Goal: Check status: Check status

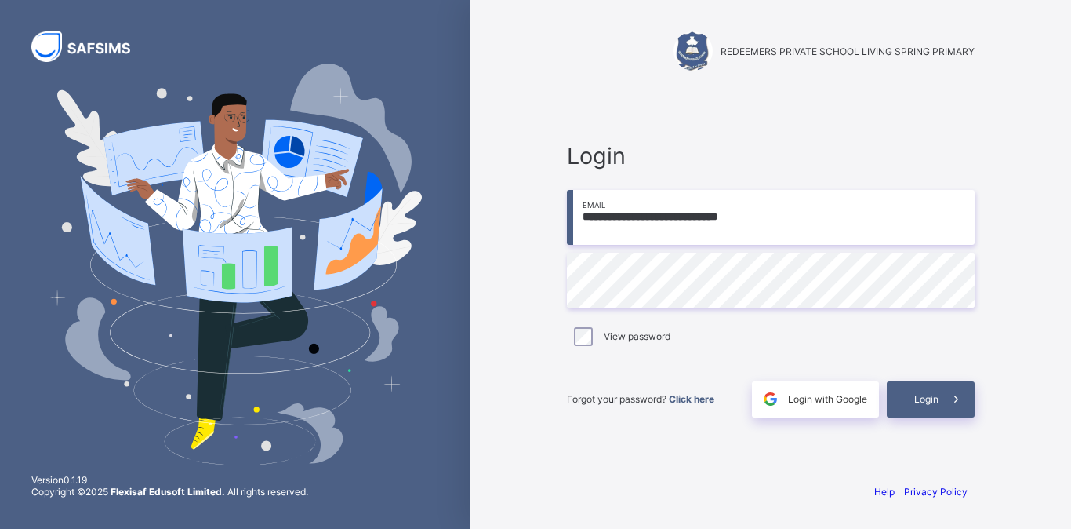
type input "**********"
click at [908, 398] on div "Login" at bounding box center [931, 399] width 88 height 36
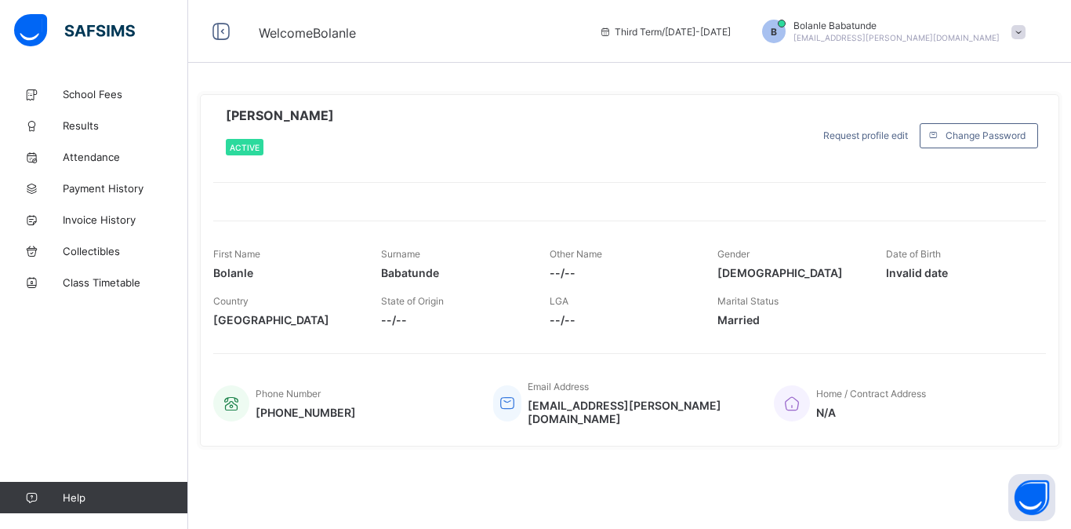
click at [1070, 477] on div "**********" at bounding box center [629, 293] width 883 height 431
click at [1070, 432] on div "**********" at bounding box center [629, 293] width 883 height 431
click at [87, 125] on span "Results" at bounding box center [125, 125] width 125 height 13
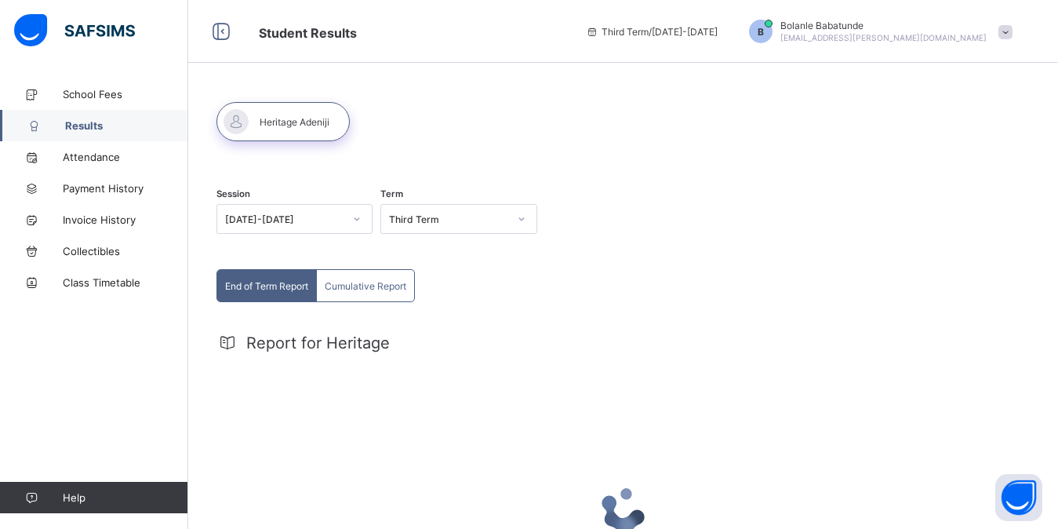
click at [357, 222] on icon at bounding box center [356, 219] width 9 height 16
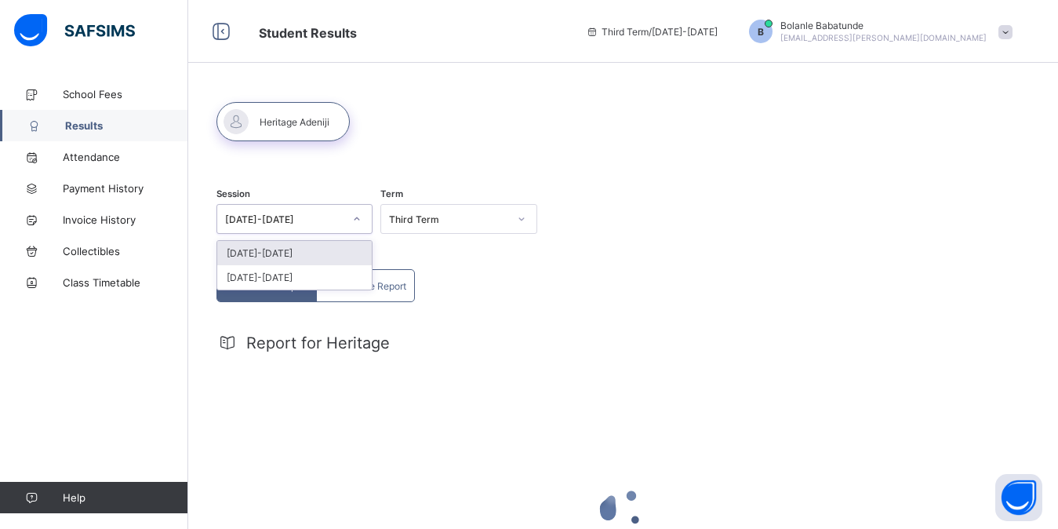
click at [325, 264] on div "[DATE]-[DATE]" at bounding box center [294, 253] width 154 height 24
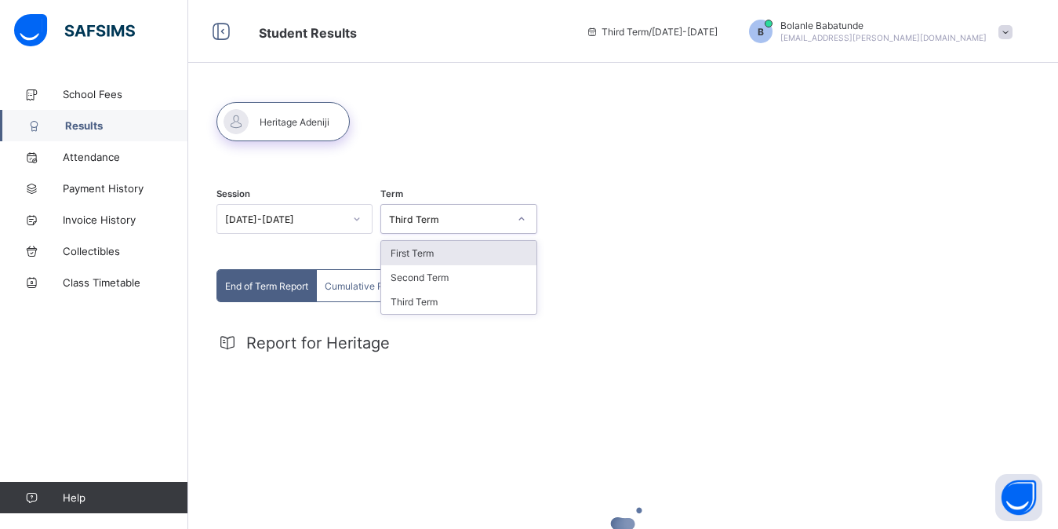
click at [502, 220] on div "Third Term" at bounding box center [448, 219] width 118 height 12
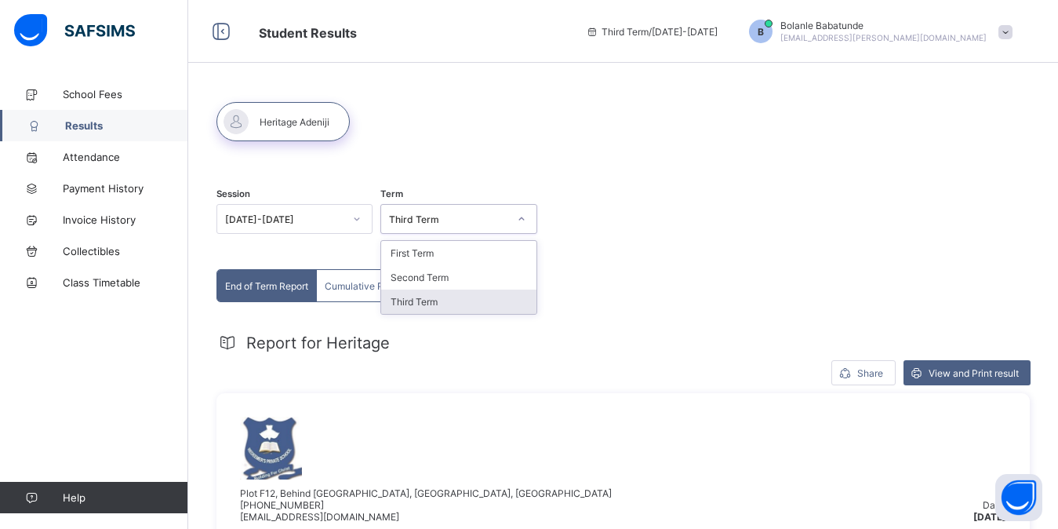
click at [417, 302] on div "Third Term" at bounding box center [458, 301] width 154 height 24
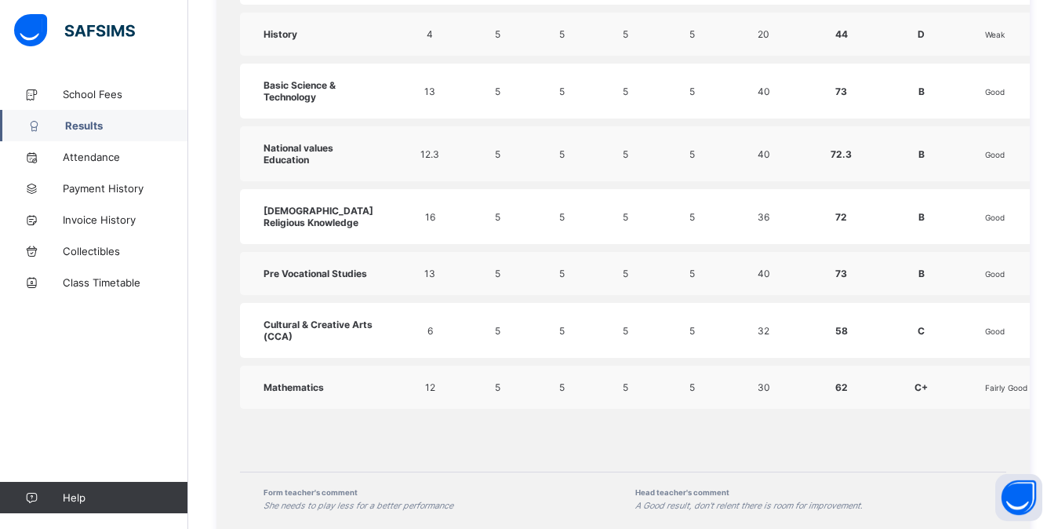
scroll to position [849, 0]
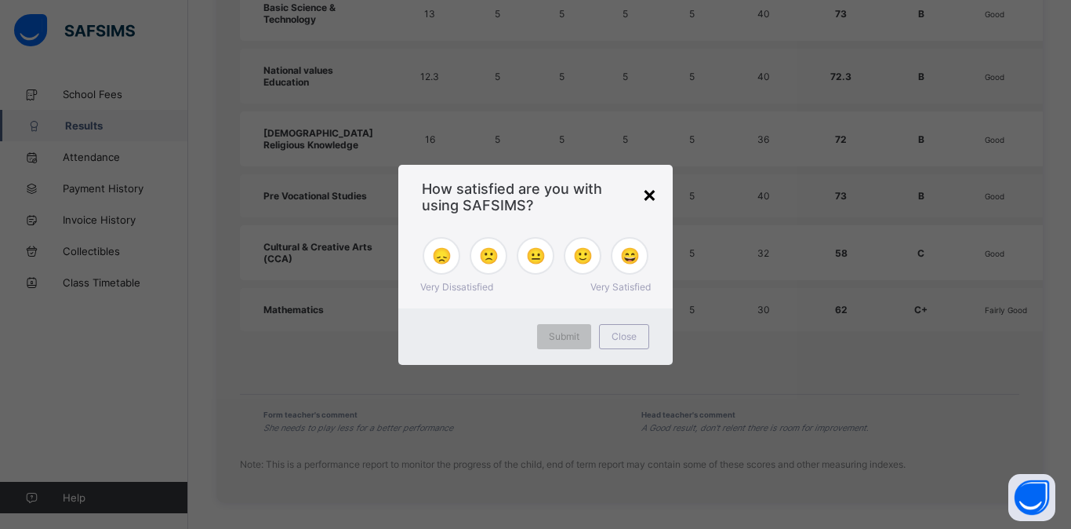
click at [651, 198] on div "×" at bounding box center [649, 193] width 15 height 27
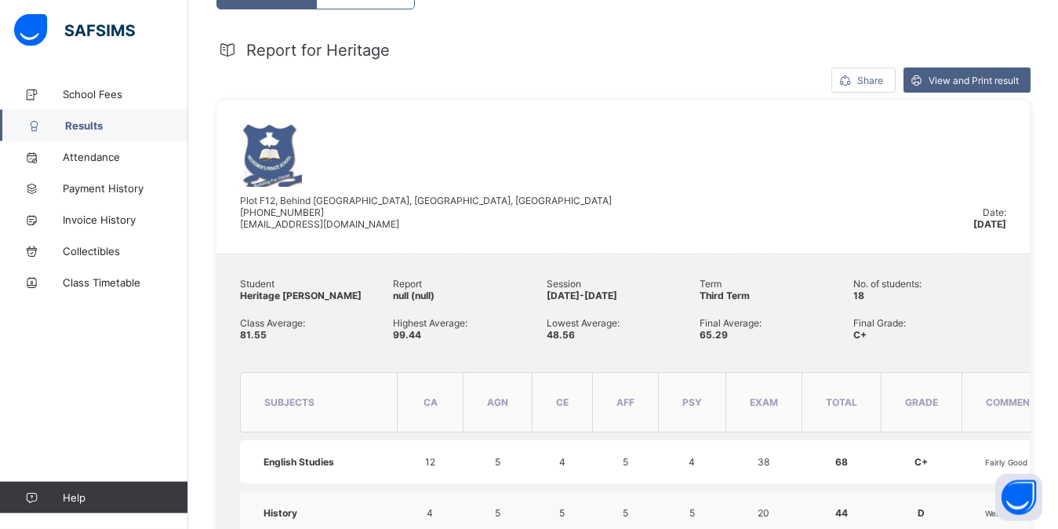
scroll to position [0, 0]
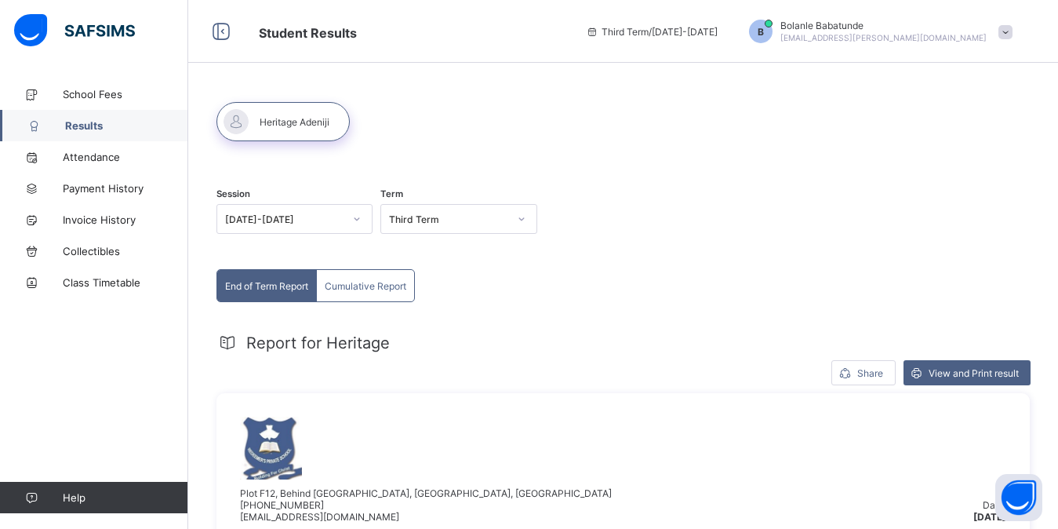
click at [368, 289] on span "Cumulative Report" at bounding box center [366, 286] width 82 height 12
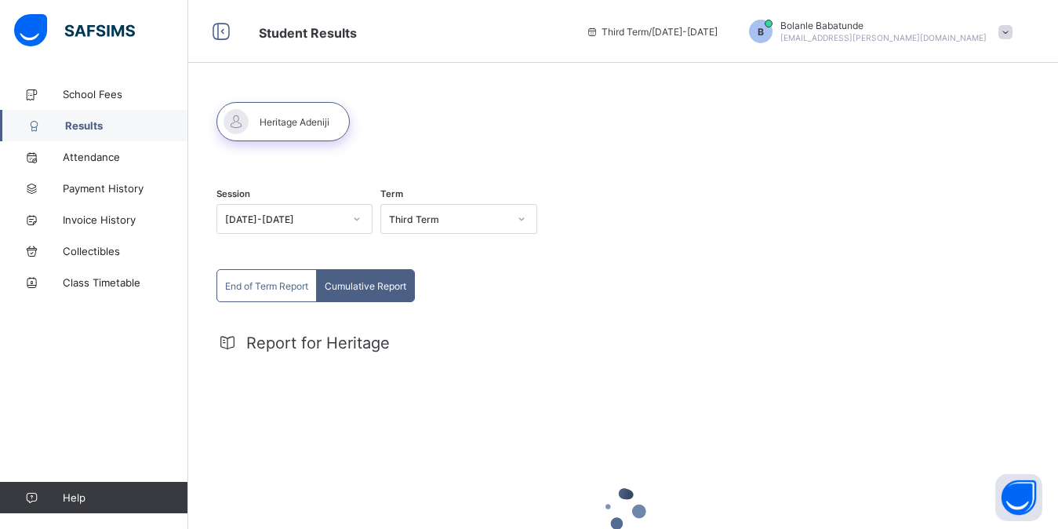
click at [874, 388] on div at bounding box center [622, 509] width 813 height 298
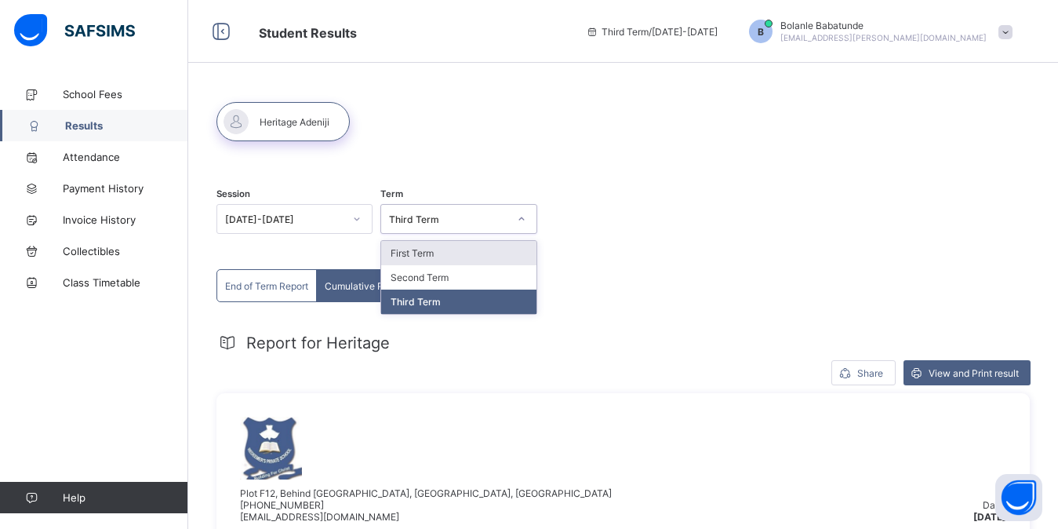
click at [507, 224] on div "Third Term" at bounding box center [448, 219] width 118 height 12
click at [526, 217] on icon at bounding box center [521, 219] width 9 height 16
click at [462, 249] on div "First Term" at bounding box center [458, 253] width 154 height 24
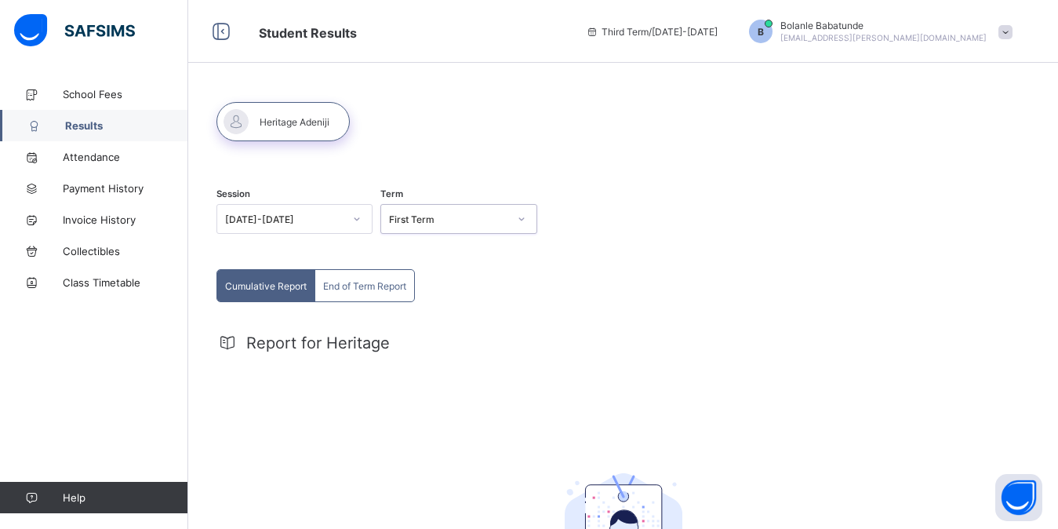
click at [397, 291] on span "End of Term Report" at bounding box center [364, 286] width 83 height 12
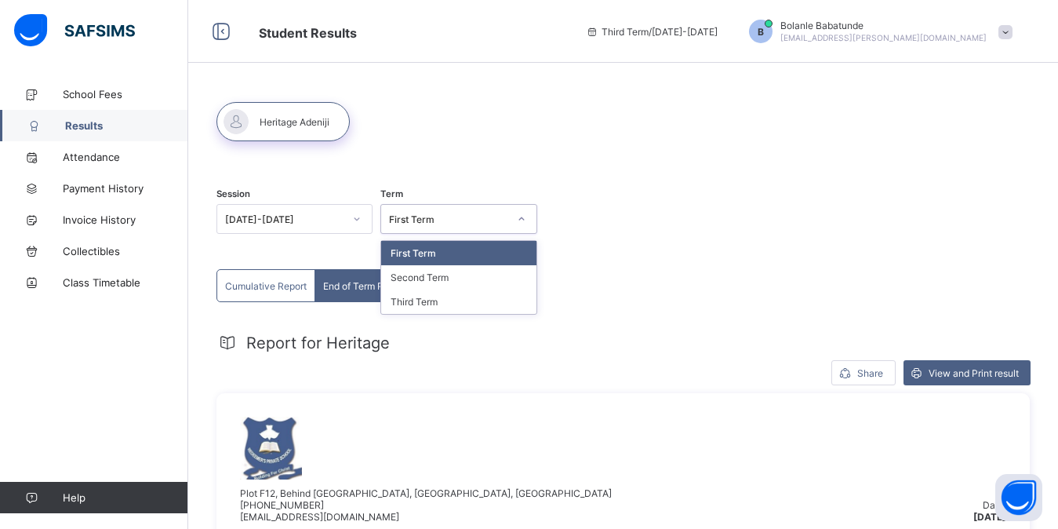
click at [519, 220] on div at bounding box center [521, 218] width 27 height 25
click at [451, 284] on div "Second Term" at bounding box center [458, 277] width 154 height 24
